Goal: Task Accomplishment & Management: Manage account settings

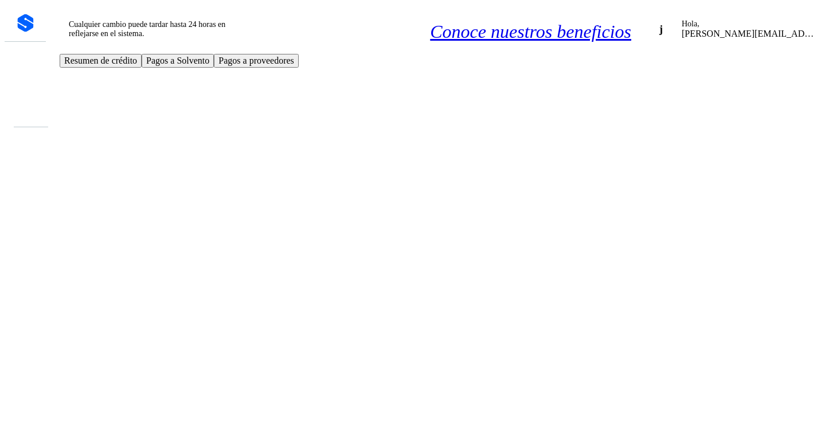
click at [25, 64] on icon at bounding box center [25, 64] width 0 height 0
click at [25, 77] on icon at bounding box center [25, 77] width 0 height 0
click at [25, 64] on icon at bounding box center [25, 64] width 0 height 0
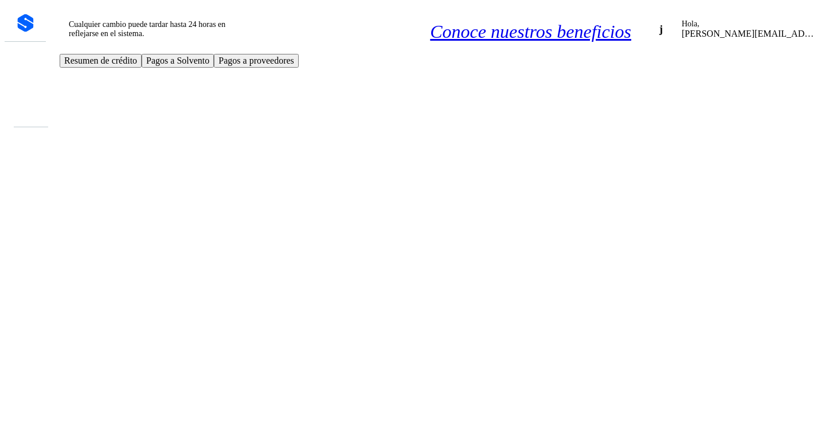
click at [24, 16] on div at bounding box center [25, 23] width 17 height 18
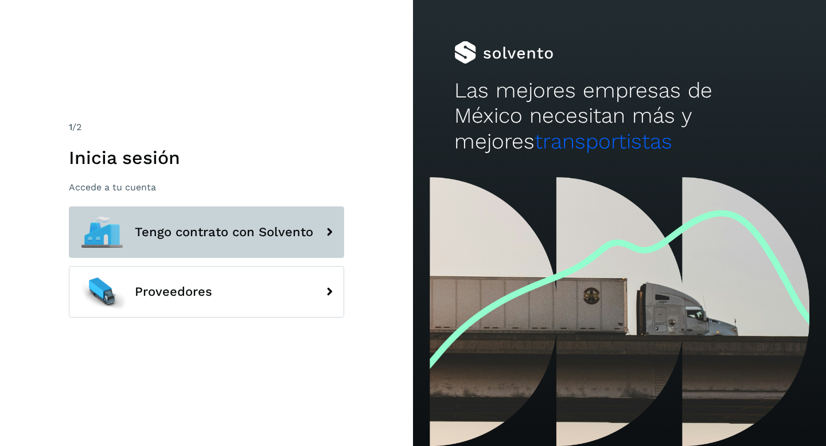
click at [200, 236] on span "Tengo contrato con Solvento" at bounding box center [224, 232] width 178 height 14
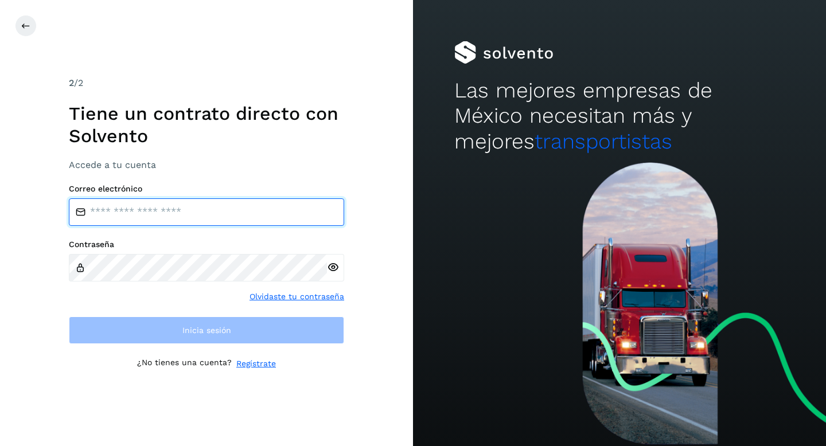
type input "**********"
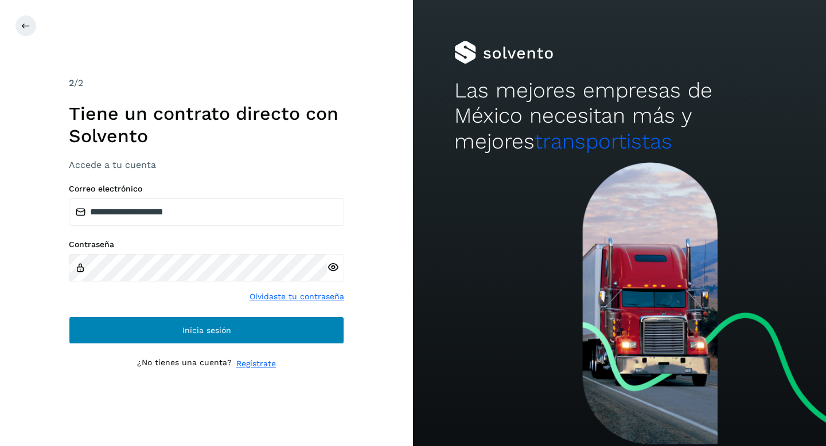
click at [203, 330] on span "Inicia sesión" at bounding box center [206, 330] width 49 height 8
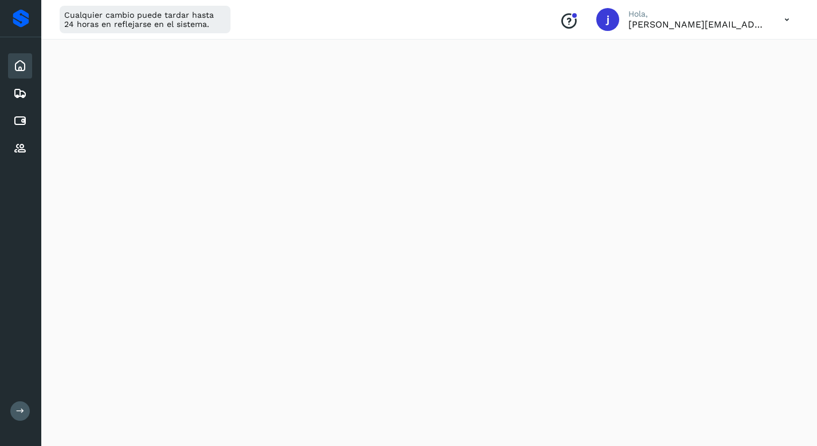
scroll to position [321, 0]
